Goal: Entertainment & Leisure: Consume media (video, audio)

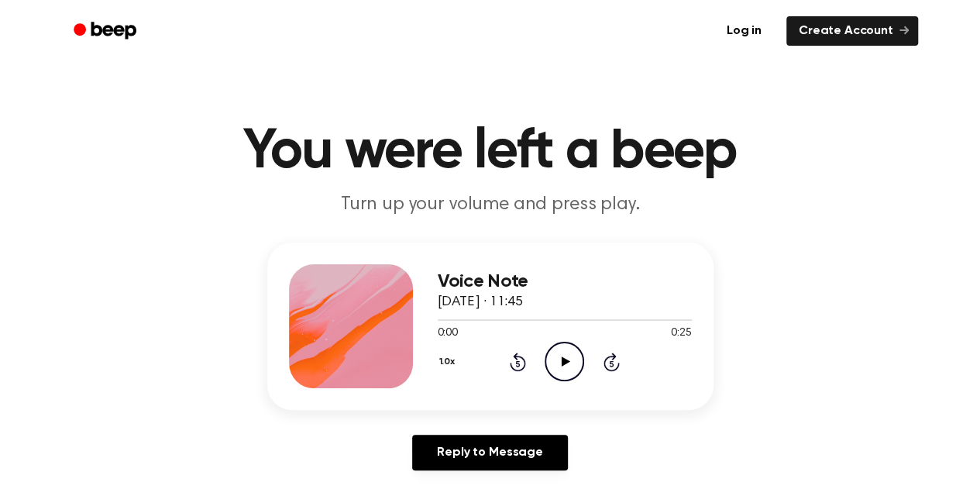
click at [572, 360] on icon "Play Audio" at bounding box center [565, 362] width 40 height 40
click at [568, 356] on icon "Play Audio" at bounding box center [565, 362] width 40 height 40
click at [505, 317] on div at bounding box center [565, 319] width 254 height 12
click at [539, 322] on div at bounding box center [565, 319] width 254 height 12
click at [555, 367] on icon "Play Audio" at bounding box center [565, 362] width 40 height 40
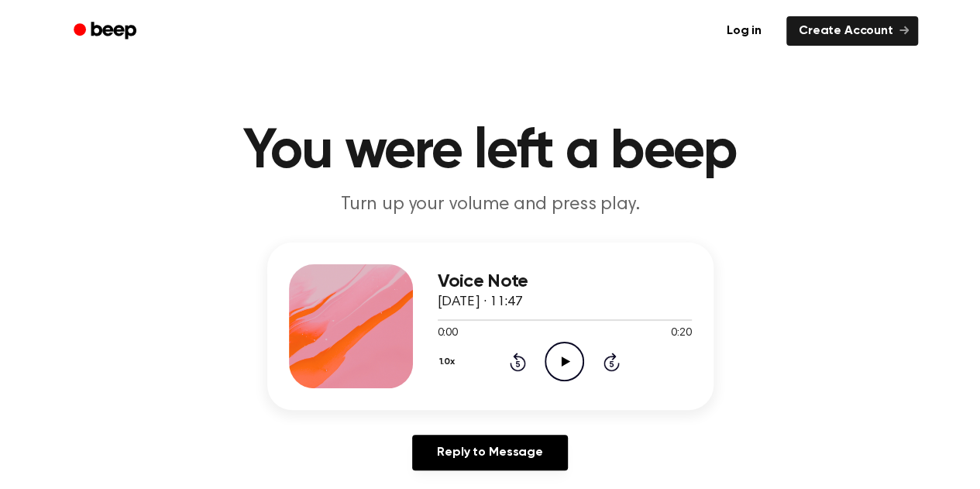
click at [559, 359] on icon "Play Audio" at bounding box center [565, 362] width 40 height 40
click at [570, 367] on icon "Play Audio" at bounding box center [565, 362] width 40 height 40
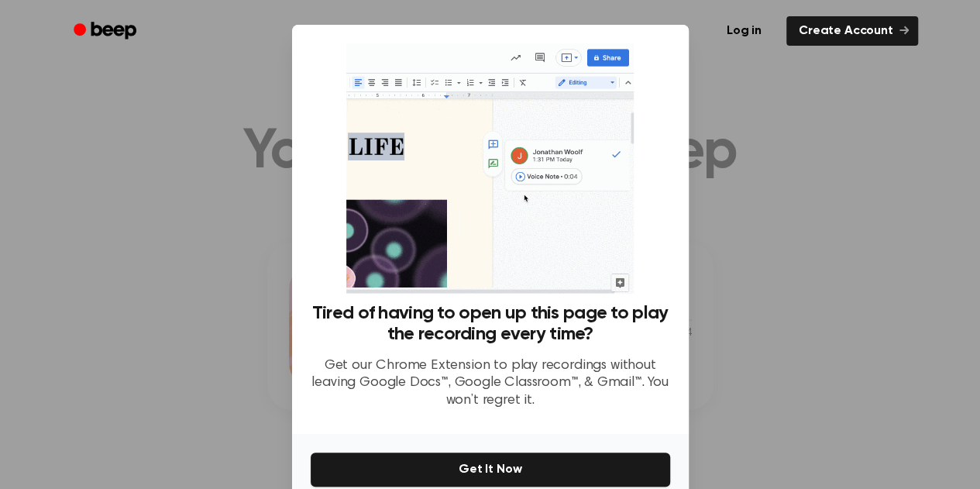
click at [804, 324] on div at bounding box center [490, 244] width 980 height 489
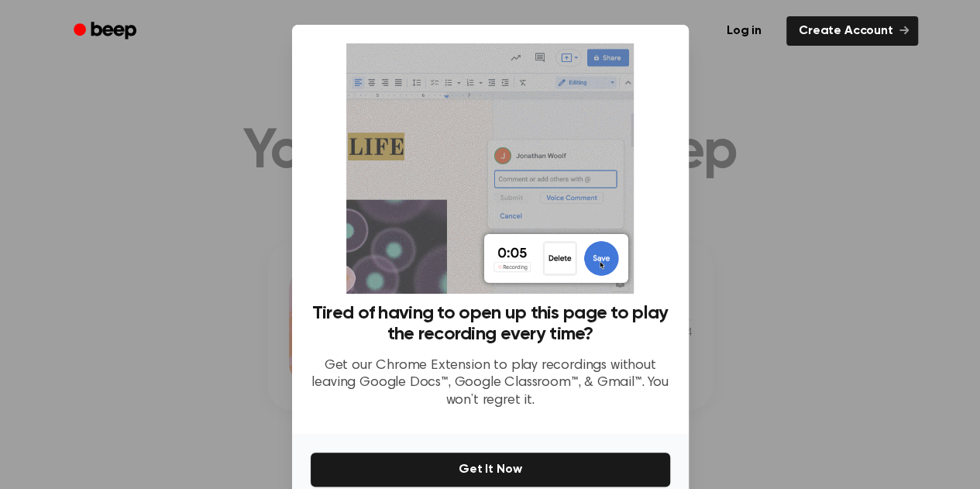
click at [755, 334] on div at bounding box center [490, 244] width 980 height 489
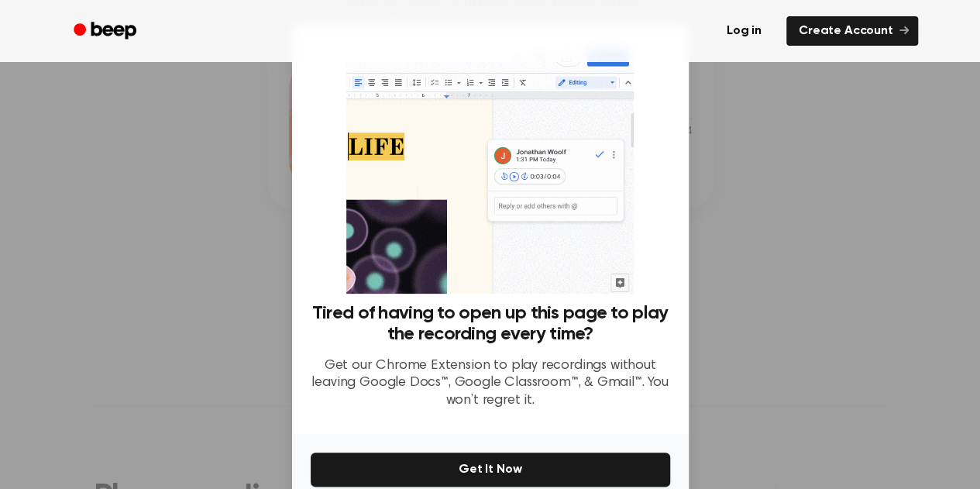
scroll to position [74, 0]
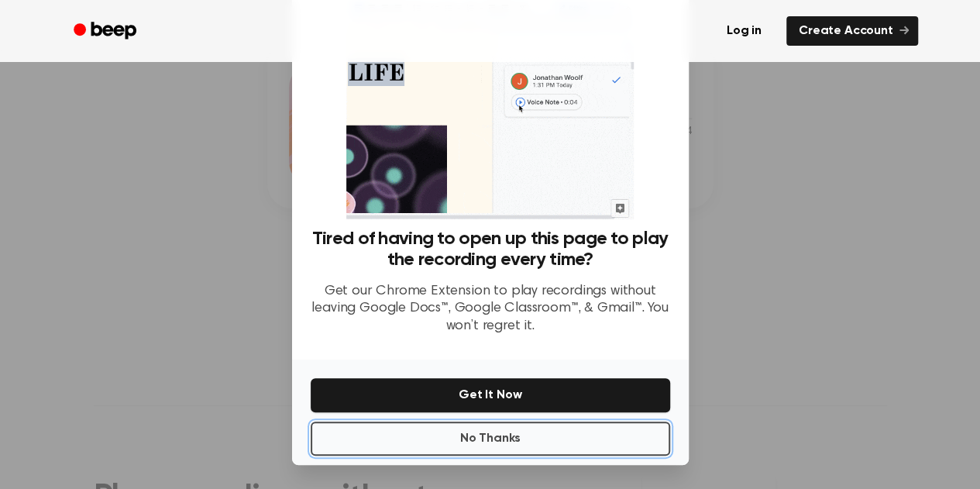
click at [596, 445] on button "No Thanks" at bounding box center [491, 439] width 360 height 34
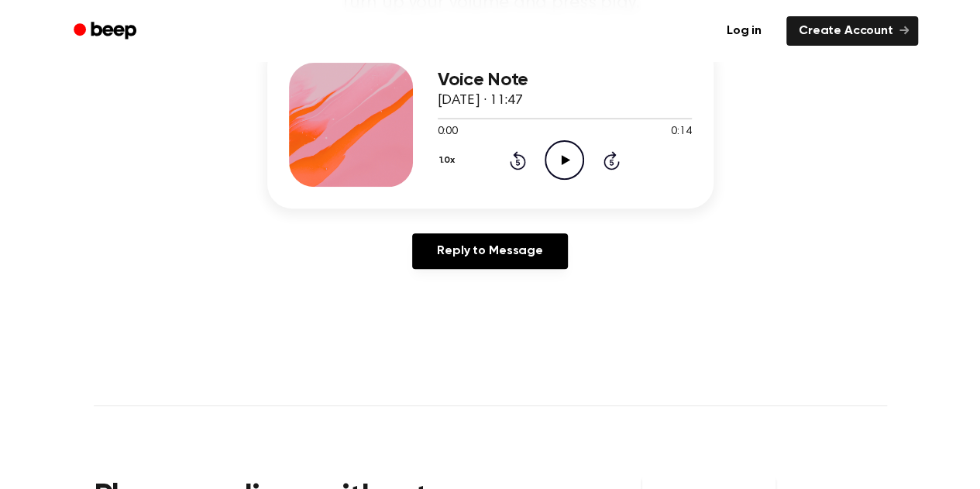
scroll to position [0, 0]
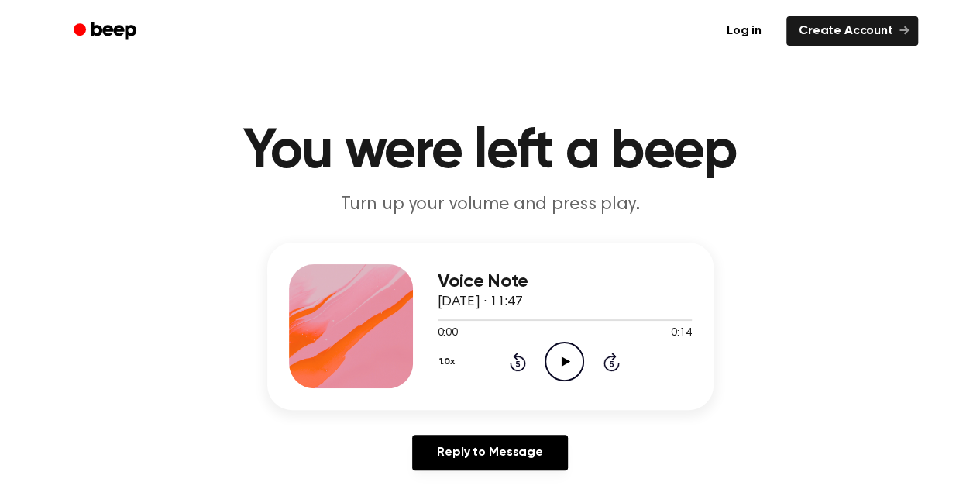
click at [559, 358] on icon "Play Audio" at bounding box center [565, 362] width 40 height 40
click at [566, 359] on icon "Play Audio" at bounding box center [565, 362] width 40 height 40
click at [556, 356] on icon "Play Audio" at bounding box center [565, 362] width 40 height 40
click at [576, 361] on icon "Play Audio" at bounding box center [565, 362] width 40 height 40
click at [559, 368] on icon "Play Audio" at bounding box center [565, 362] width 40 height 40
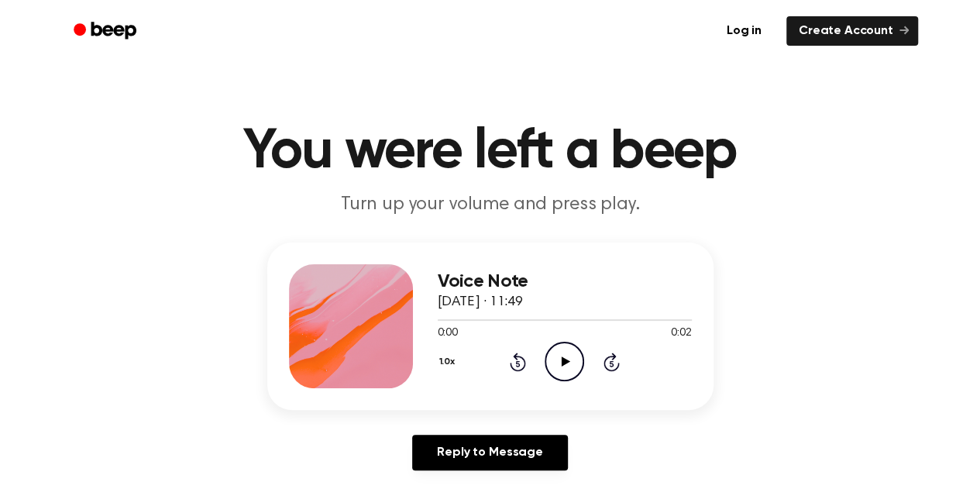
click at [556, 354] on icon "Play Audio" at bounding box center [565, 362] width 40 height 40
click at [573, 357] on icon "Play Audio" at bounding box center [565, 362] width 40 height 40
click at [573, 357] on icon "Pause Audio" at bounding box center [565, 362] width 40 height 40
click at [519, 365] on icon at bounding box center [518, 363] width 4 height 6
click at [564, 363] on icon at bounding box center [566, 361] width 9 height 10
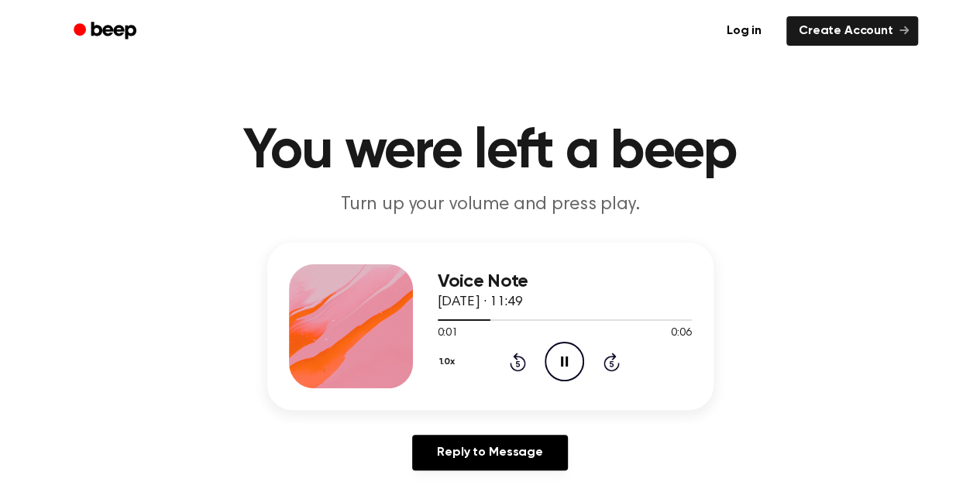
click at [564, 363] on icon "Pause Audio" at bounding box center [565, 362] width 40 height 40
click at [560, 367] on icon "Play Audio" at bounding box center [565, 362] width 40 height 40
click at [566, 373] on icon "Play Audio" at bounding box center [565, 362] width 40 height 40
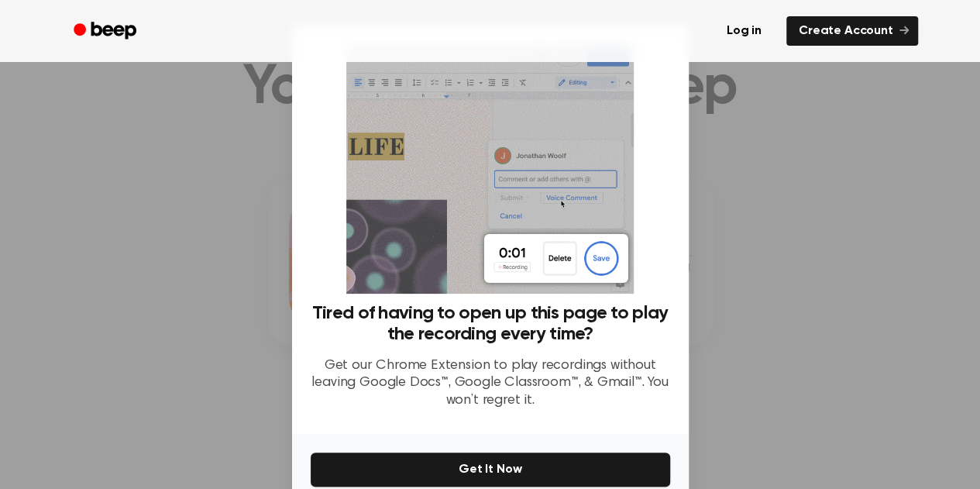
scroll to position [74, 0]
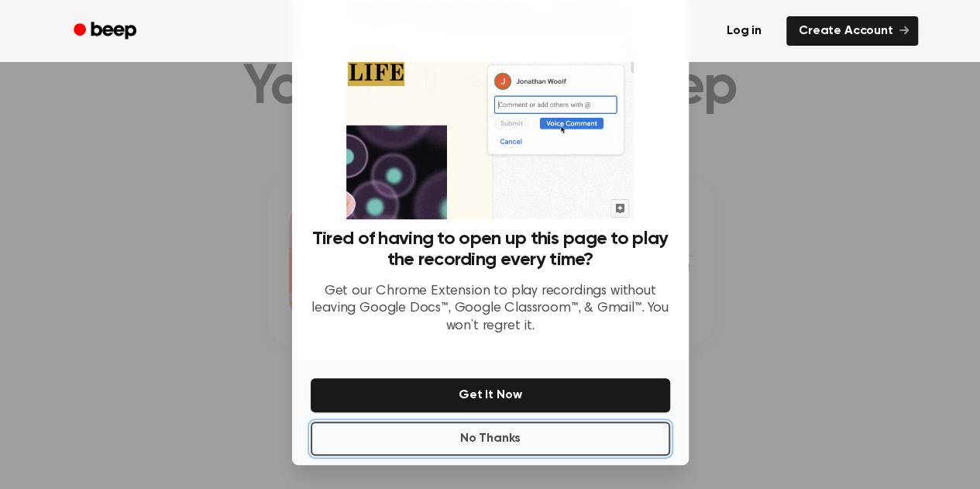
click at [567, 444] on button "No Thanks" at bounding box center [491, 439] width 360 height 34
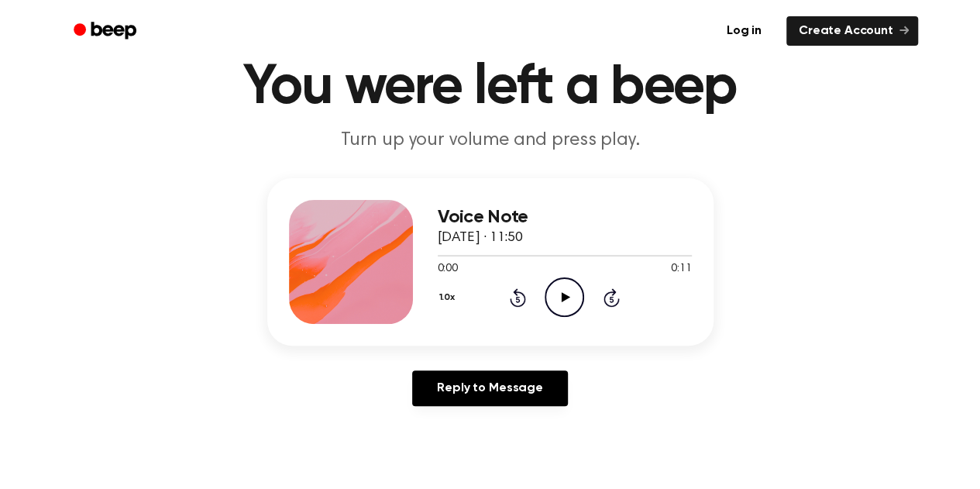
click at [559, 301] on icon "Play Audio" at bounding box center [565, 297] width 40 height 40
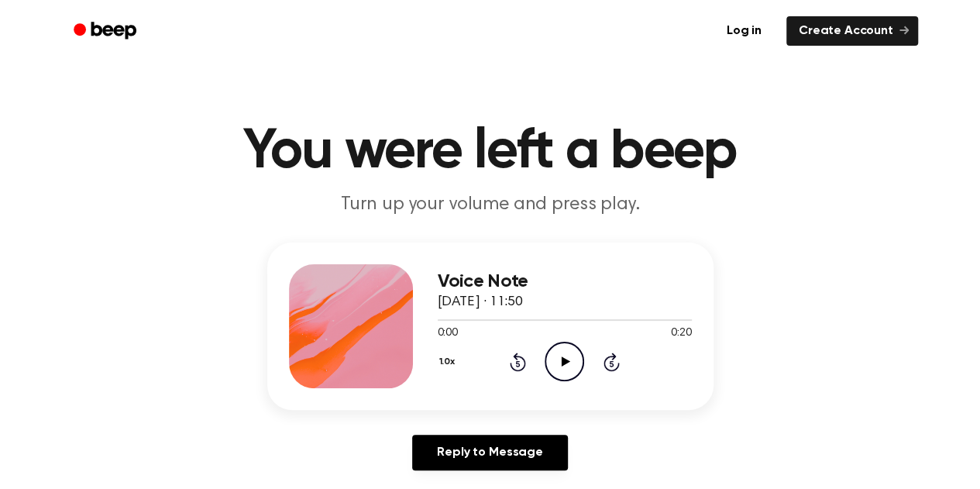
click at [558, 357] on icon "Play Audio" at bounding box center [565, 362] width 40 height 40
